Goal: Task Accomplishment & Management: Manage account settings

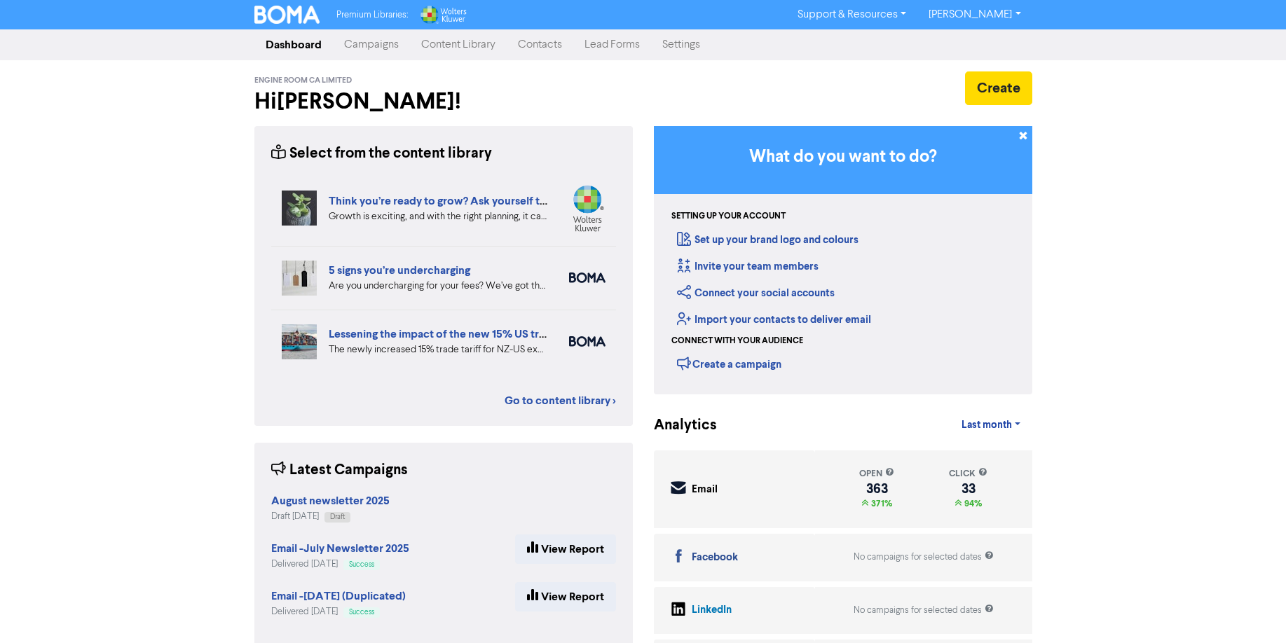
click at [48, 181] on div "Premium Libraries: Support & Resources Video Tutorials FAQ & Guides Marketing E…" at bounding box center [643, 321] width 1286 height 643
click at [1077, 178] on div "Premium Libraries: Support & Resources Video Tutorials FAQ & Guides Marketing E…" at bounding box center [643, 321] width 1286 height 643
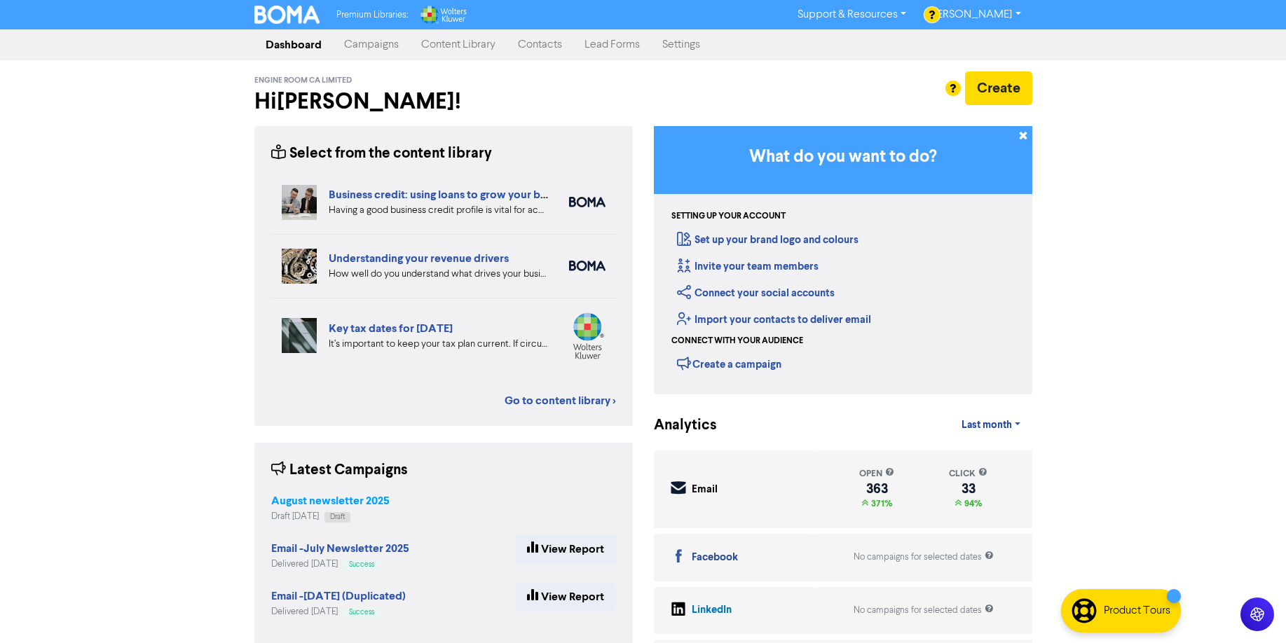
click at [327, 497] on strong "August newsletter 2025" at bounding box center [330, 501] width 118 height 14
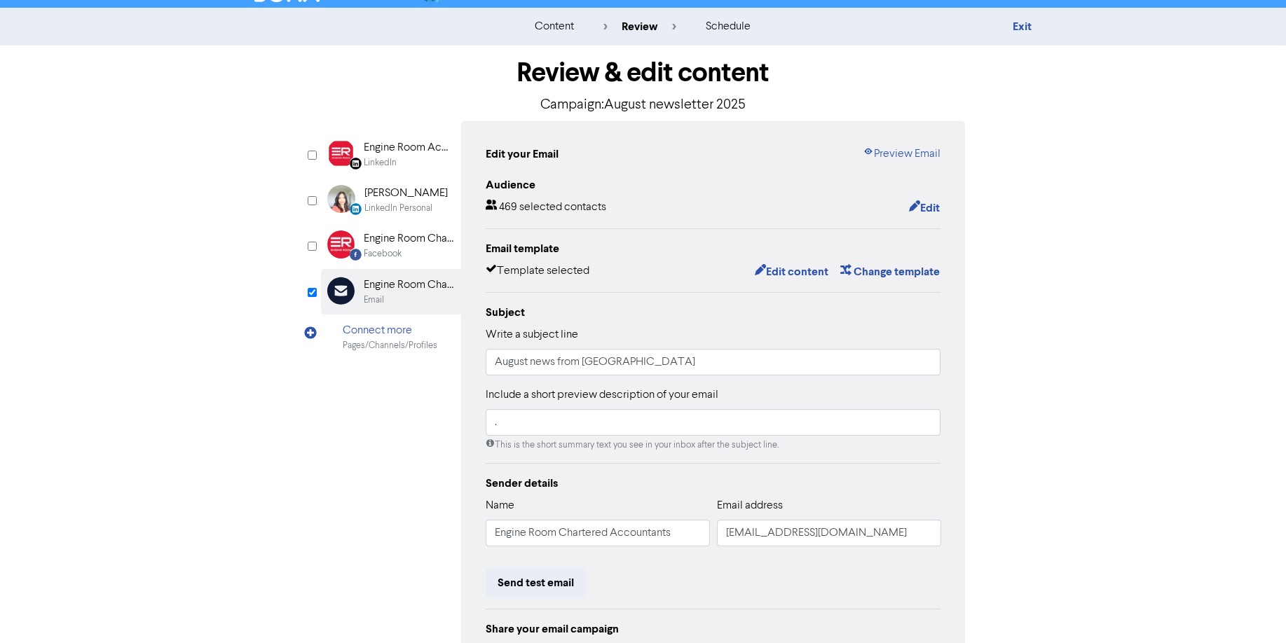
scroll to position [18, 0]
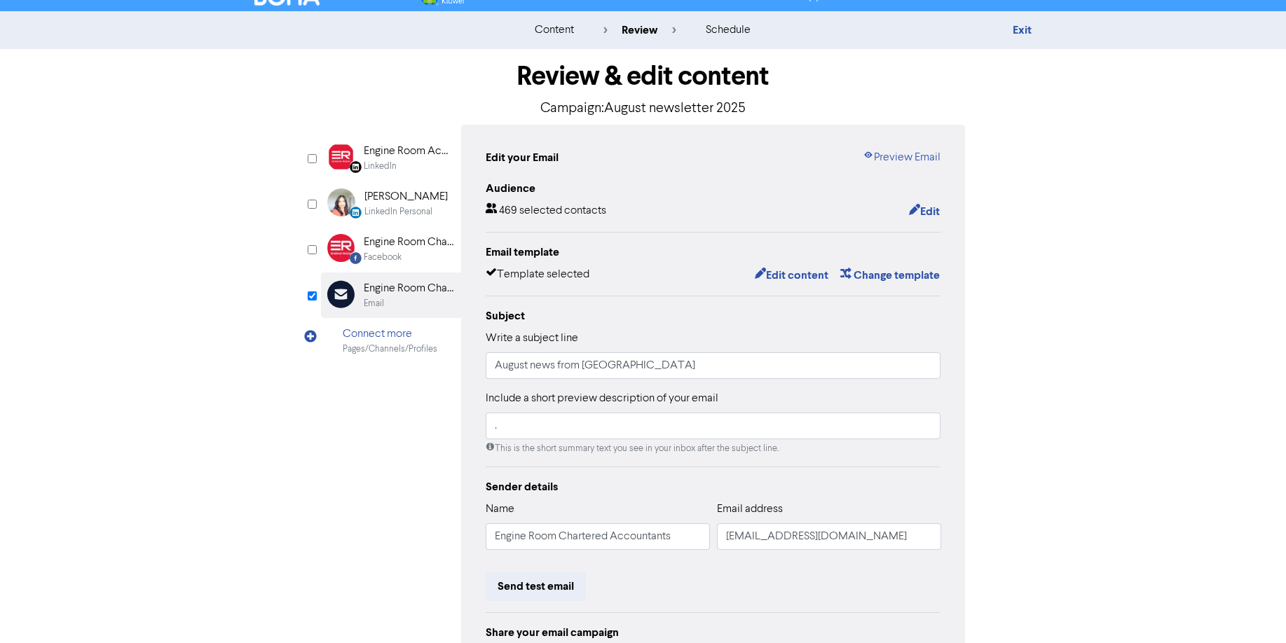
click at [1047, 305] on div "content review schedule Exit Review & edit content Campaign: August newsletter …" at bounding box center [643, 397] width 1286 height 772
click at [790, 272] on button "Edit content" at bounding box center [791, 275] width 75 height 18
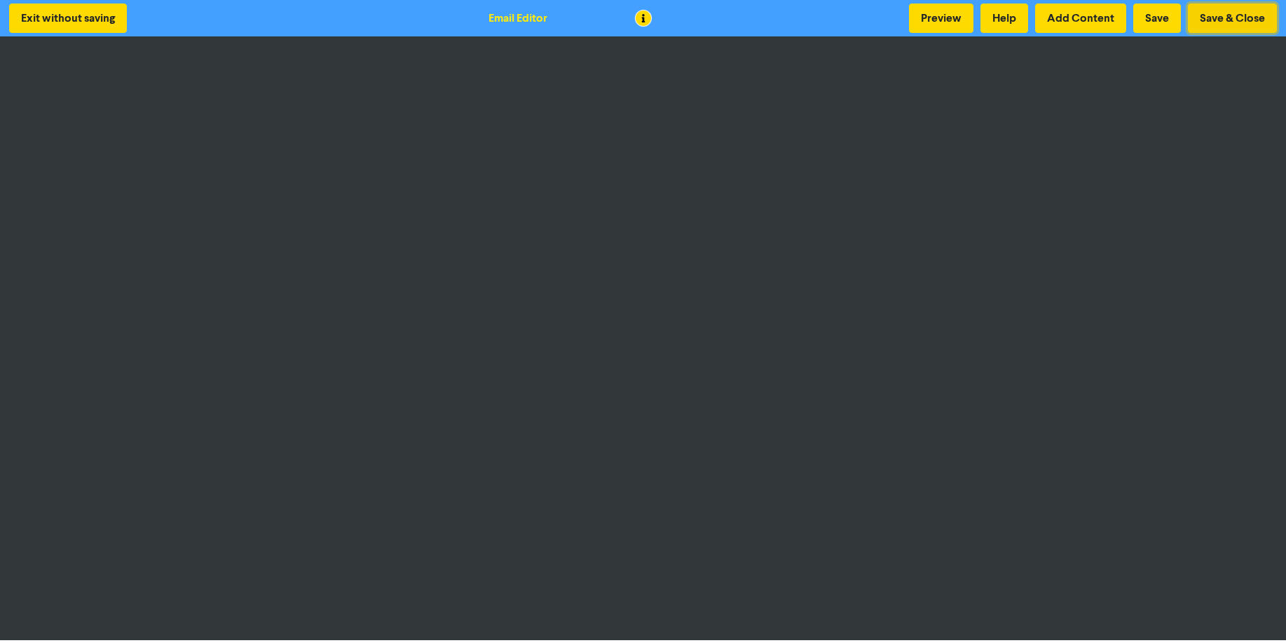
click at [1219, 20] on button "Save & Close" at bounding box center [1232, 18] width 89 height 29
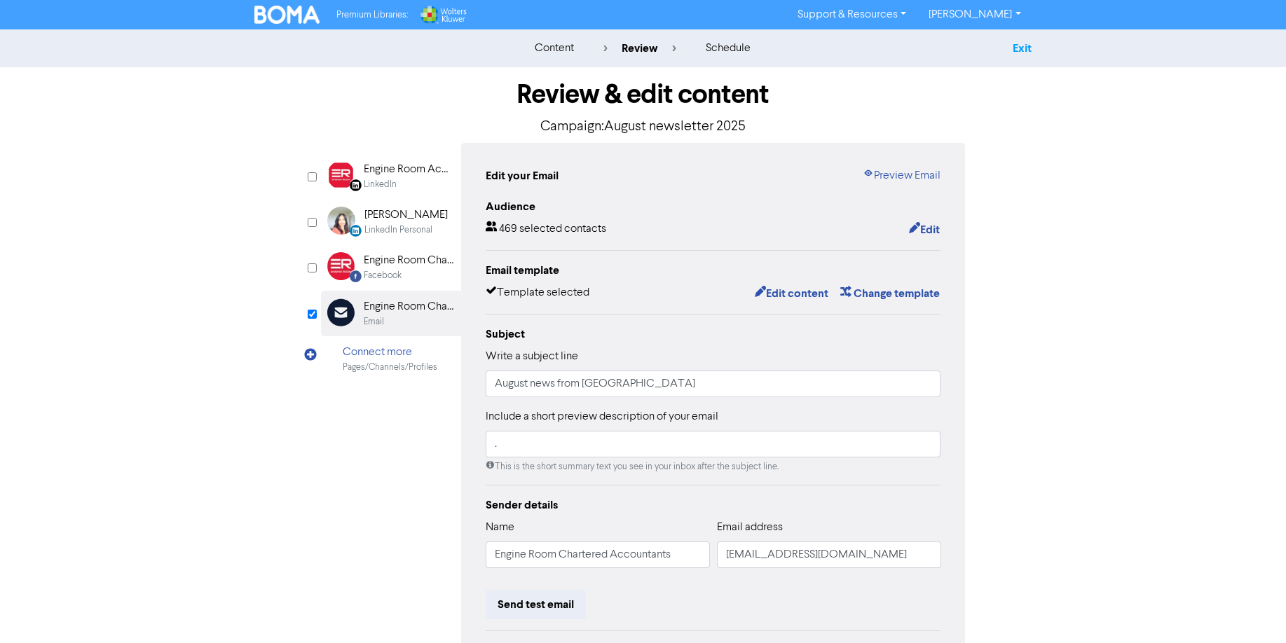
click at [1024, 50] on link "Exit" at bounding box center [1021, 48] width 19 height 14
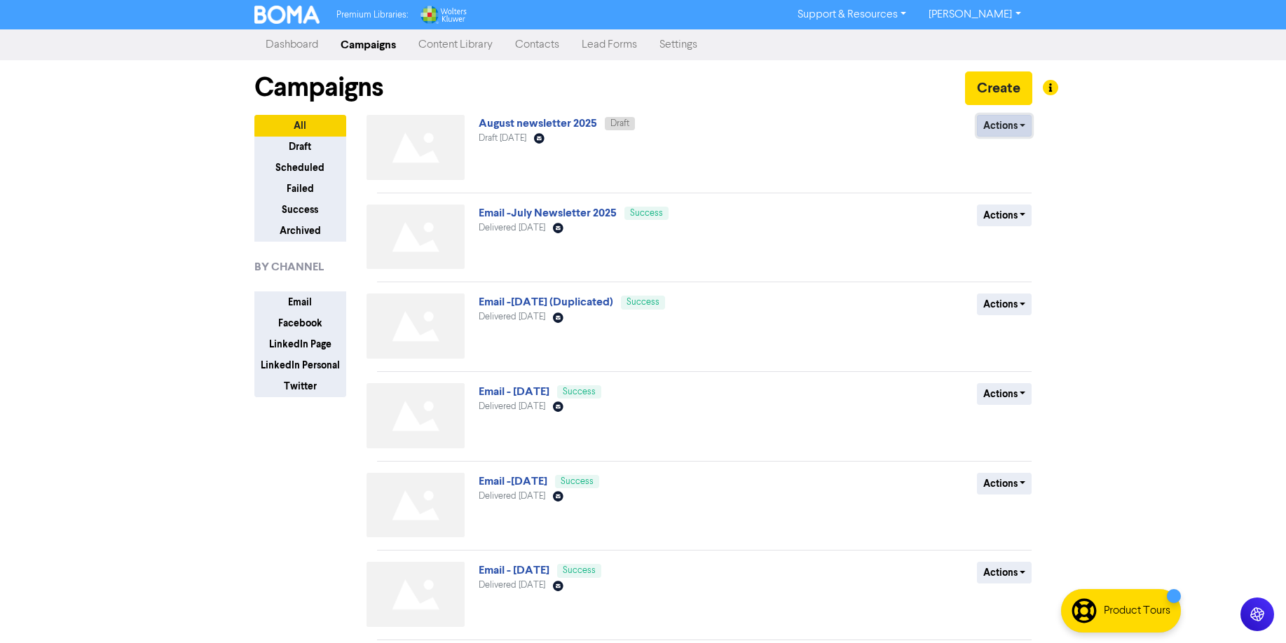
click at [1017, 123] on button "Actions" at bounding box center [1004, 126] width 55 height 22
click at [1026, 179] on button "Duplicate" at bounding box center [1032, 178] width 111 height 22
click at [1010, 127] on button "Actions" at bounding box center [1004, 126] width 55 height 22
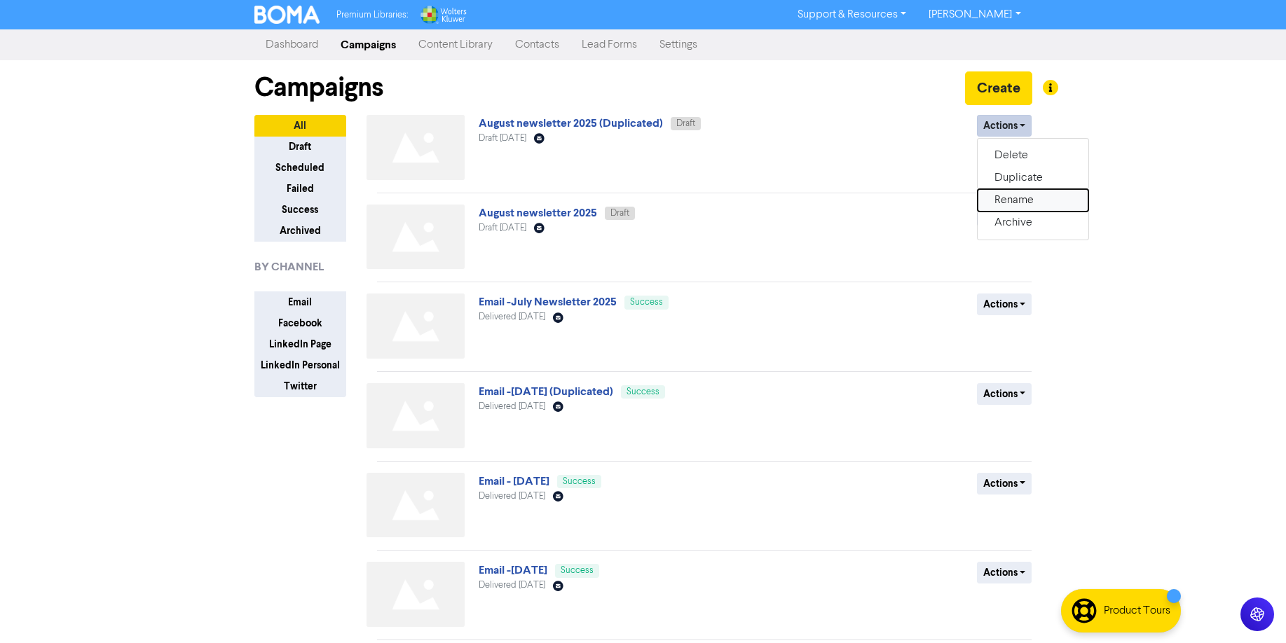
click at [1012, 208] on button "Rename" at bounding box center [1032, 200] width 111 height 22
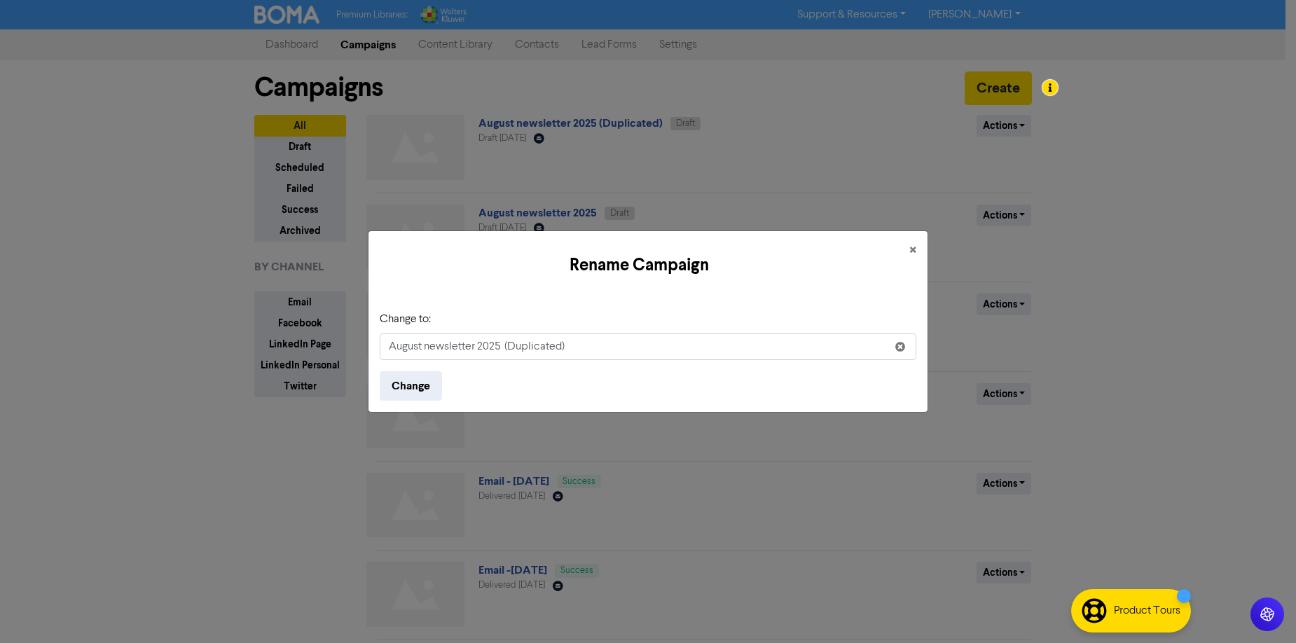
drag, startPoint x: 416, startPoint y: 346, endPoint x: 607, endPoint y: 346, distance: 191.3
click at [607, 346] on input "August newsletter 2025 (Duplicated)" at bounding box center [648, 347] width 537 height 27
type input "Xero Price Increase Email"
click at [414, 385] on button "Change" at bounding box center [411, 385] width 62 height 29
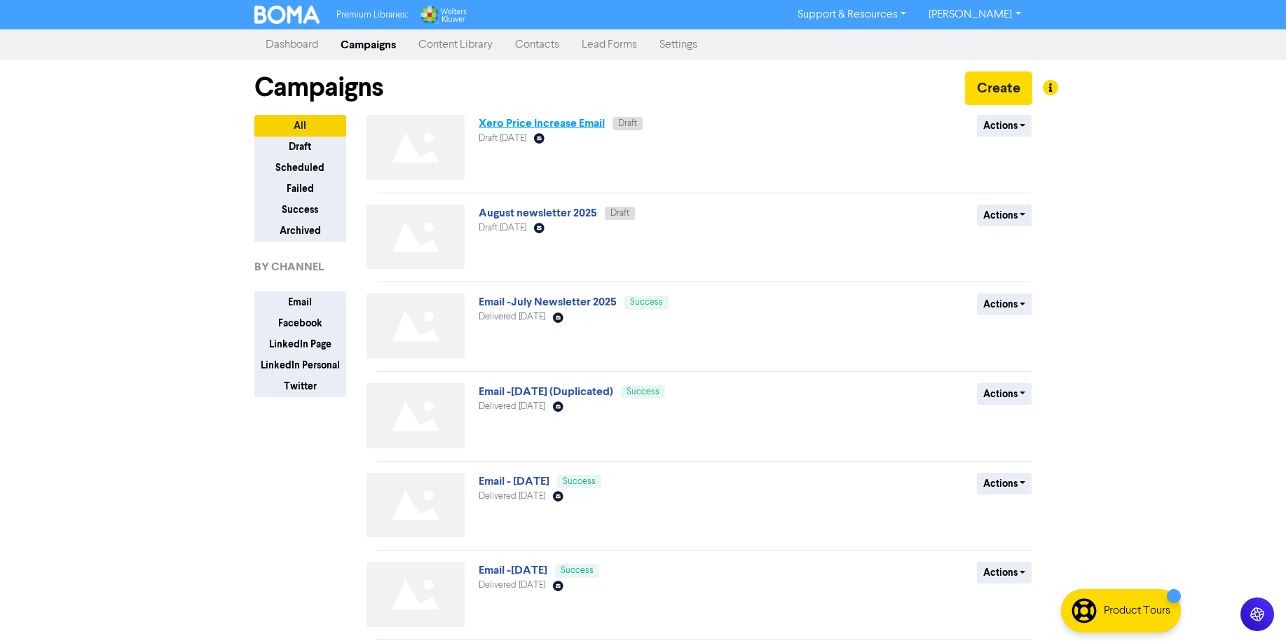
click at [557, 120] on link "Xero Price Increase Email" at bounding box center [542, 123] width 126 height 14
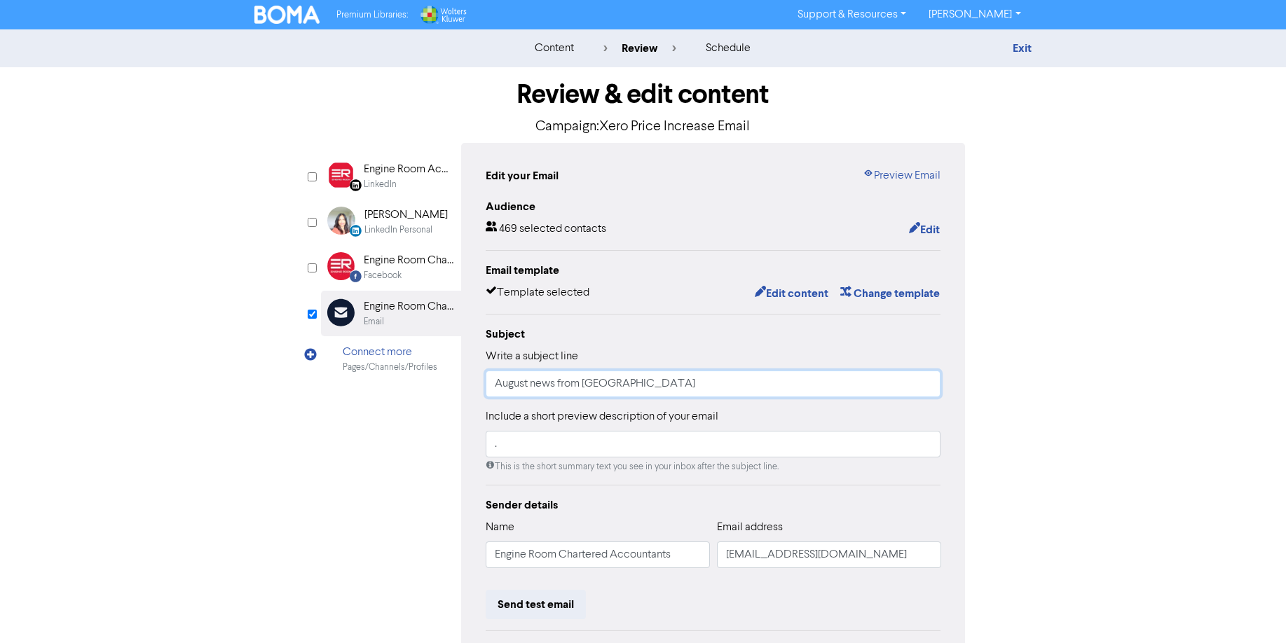
click at [530, 383] on input "August news from [GEOGRAPHIC_DATA]" at bounding box center [713, 384] width 455 height 27
drag, startPoint x: 661, startPoint y: 383, endPoint x: 432, endPoint y: 382, distance: 228.4
click at [433, 382] on div "LinkedIn Page Created with Sketch. Engine Room Accountants LinkedIn LinkedIn Pe…" at bounding box center [643, 441] width 645 height 596
click at [612, 380] on input "Xero Plans are changing [DATE]" at bounding box center [713, 384] width 455 height 27
type input "Xero Plans are changing [DATE]"
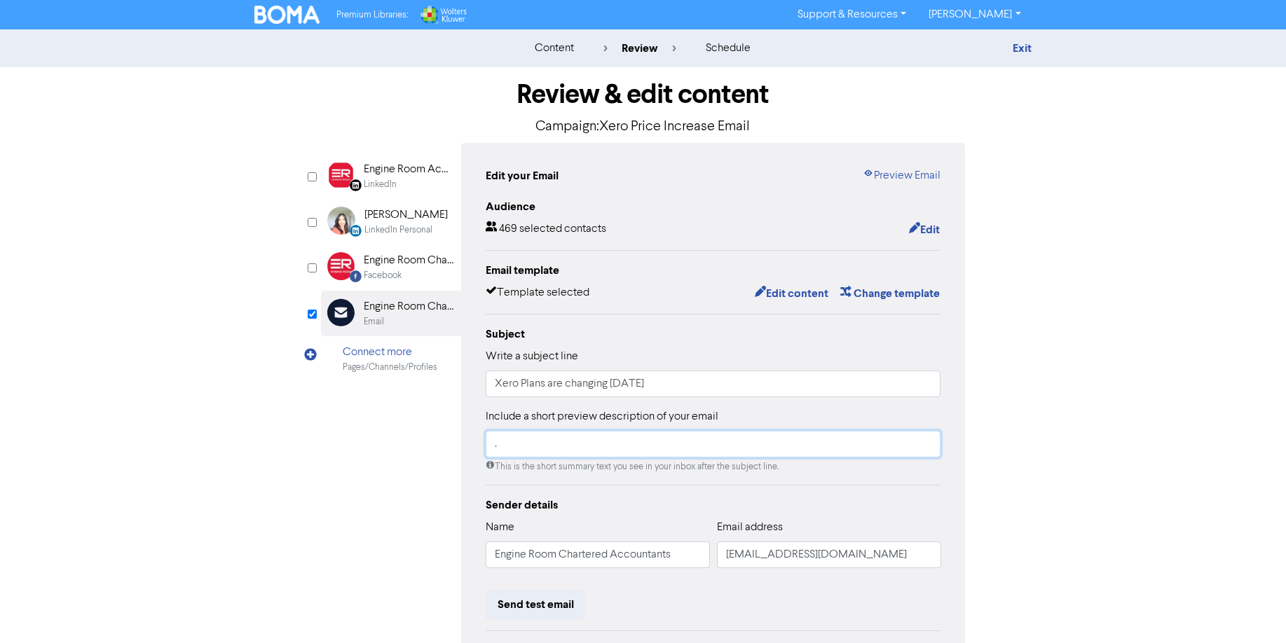
click at [551, 448] on input "." at bounding box center [713, 444] width 455 height 27
type input "Heads up! Your Xero plan is changing."
click at [778, 295] on button "Edit content" at bounding box center [791, 293] width 75 height 18
